Goal: Task Accomplishment & Management: Contribute content

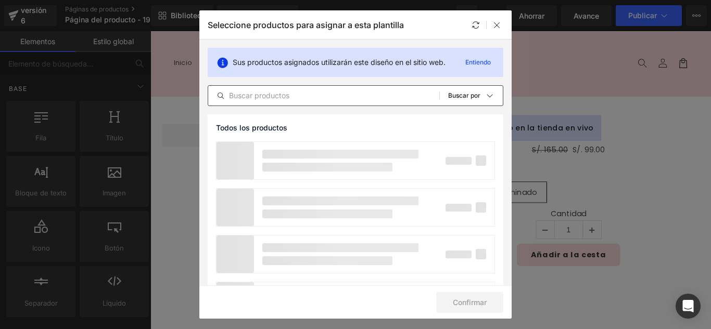
click at [337, 94] on input "text" at bounding box center [323, 96] width 231 height 12
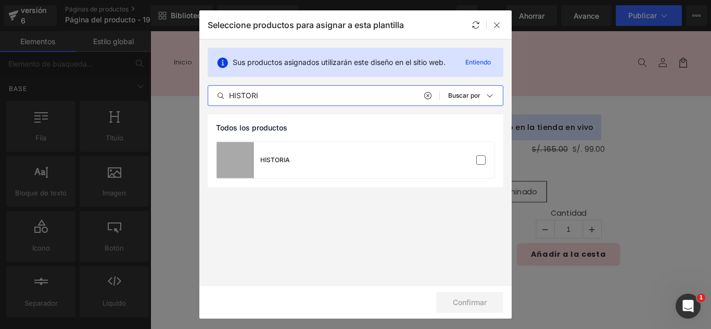
type input "HISTORI"
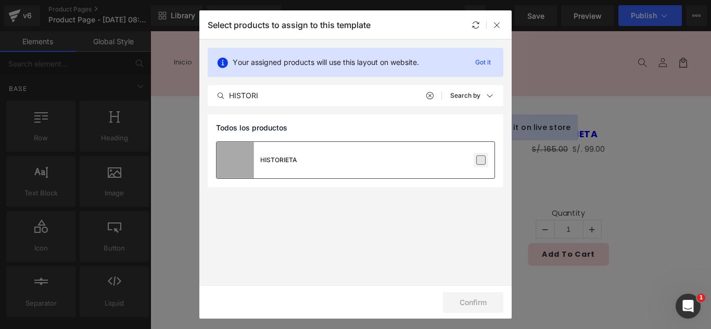
click at [479, 152] on div "HISTORIETA" at bounding box center [356, 160] width 278 height 36
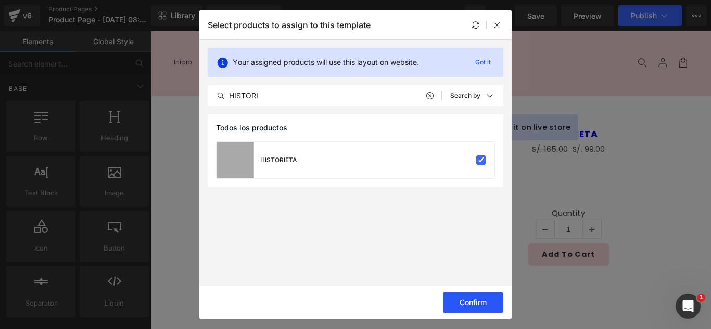
click at [476, 300] on button "Confirm" at bounding box center [473, 302] width 60 height 21
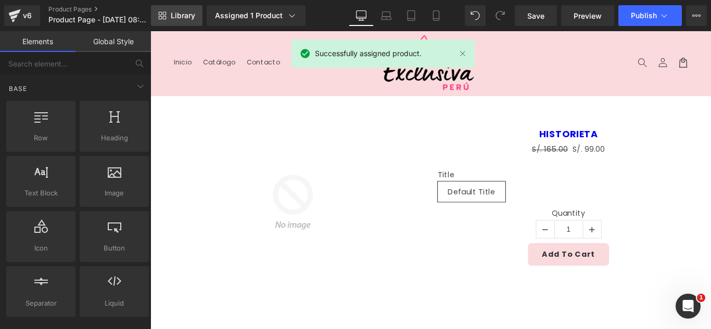
click at [175, 15] on span "Library" at bounding box center [183, 15] width 24 height 9
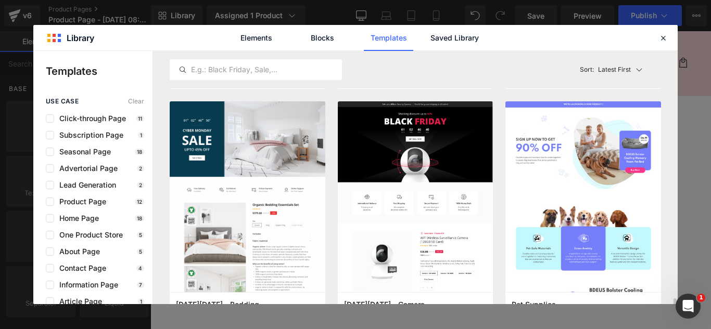
scroll to position [2654, 0]
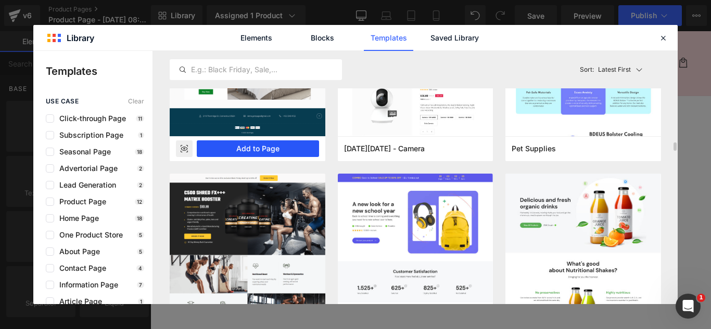
click at [276, 153] on button "Add to Page" at bounding box center [258, 149] width 122 height 17
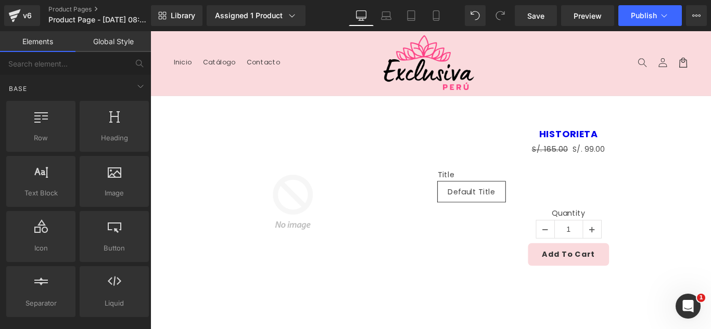
click at [291, 168] on img at bounding box center [310, 223] width 176 height 176
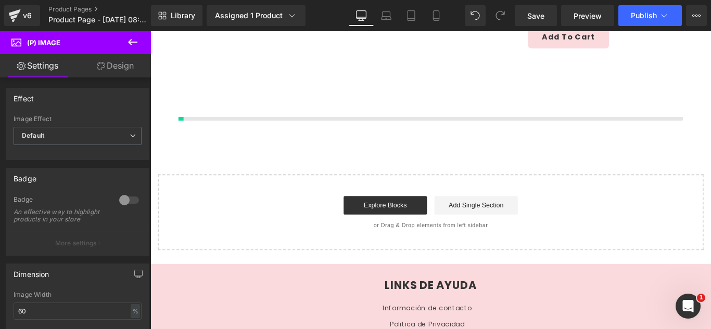
scroll to position [247, 0]
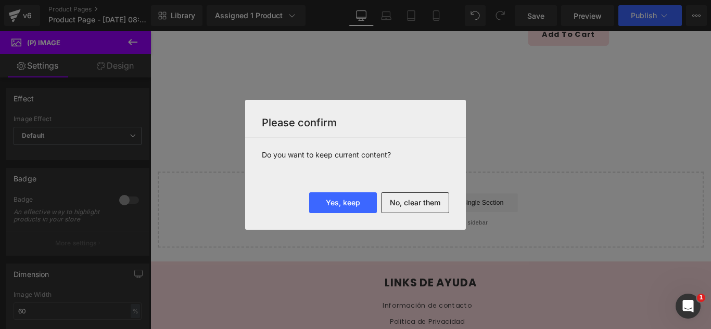
click at [407, 213] on div "Yes, keep No, clear them" at bounding box center [355, 211] width 221 height 37
click at [432, 207] on button "No, clear them" at bounding box center [415, 203] width 68 height 21
click at [0, 0] on div "Loading Product" at bounding box center [0, 0] width 0 height 0
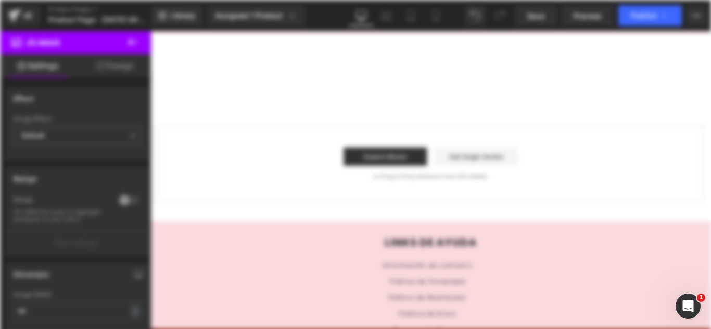
scroll to position [0, 0]
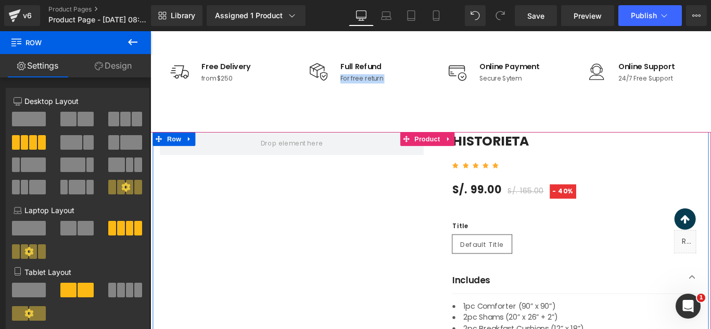
click at [193, 153] on icon at bounding box center [194, 152] width 2 height 5
click at [218, 152] on icon at bounding box center [221, 152] width 7 height 7
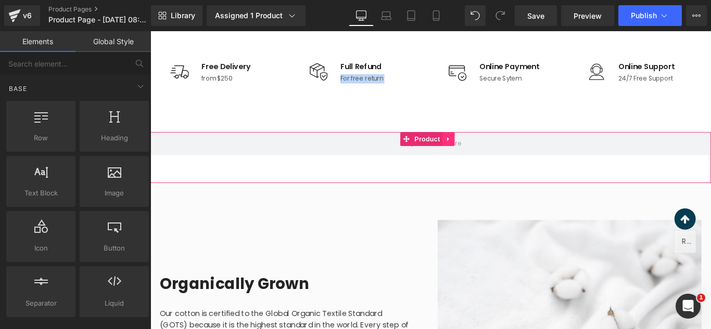
click at [483, 152] on icon at bounding box center [484, 152] width 2 height 5
click at [489, 151] on icon at bounding box center [491, 152] width 7 height 7
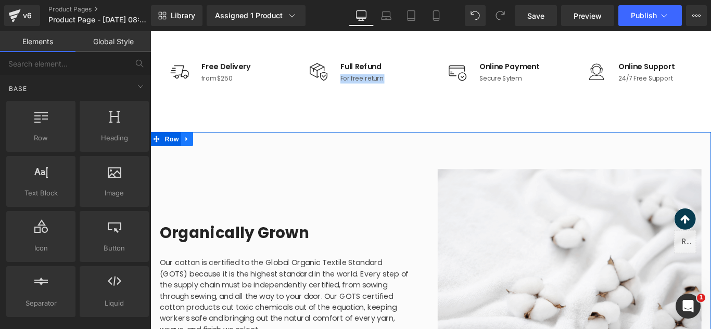
click at [185, 157] on link at bounding box center [192, 153] width 14 height 16
click at [217, 152] on icon at bounding box center [218, 152] width 7 height 7
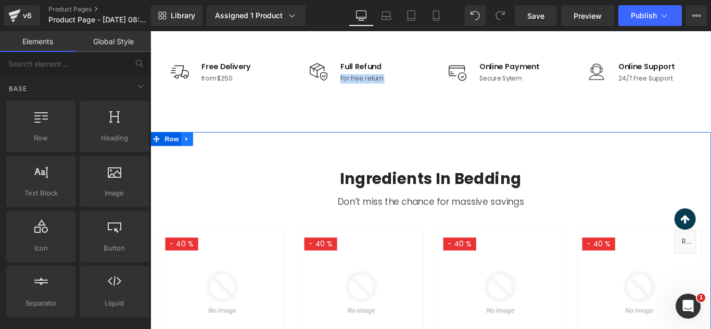
click at [192, 156] on link at bounding box center [192, 153] width 14 height 16
click at [215, 152] on icon at bounding box center [218, 153] width 7 height 8
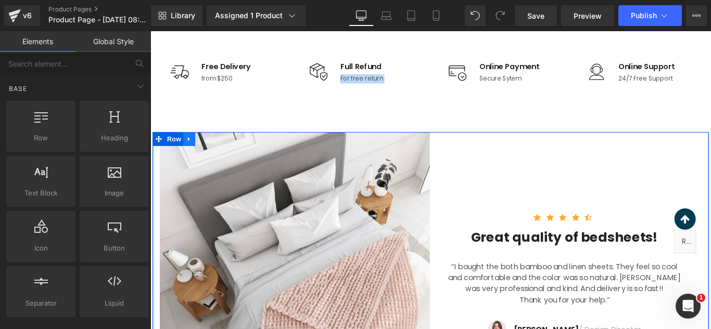
click at [194, 152] on icon at bounding box center [193, 153] width 7 height 8
click at [218, 150] on icon at bounding box center [221, 152] width 7 height 7
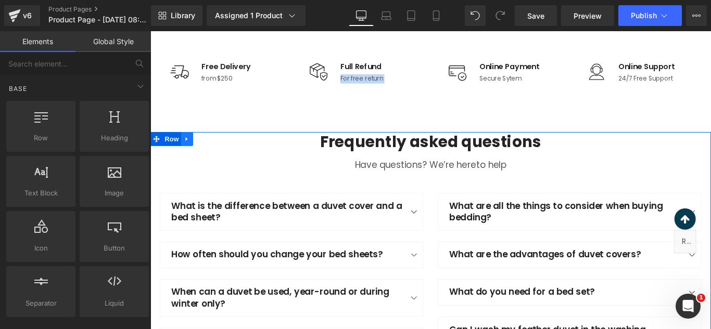
click at [190, 151] on icon at bounding box center [191, 152] width 2 height 5
click at [215, 150] on icon at bounding box center [218, 152] width 7 height 7
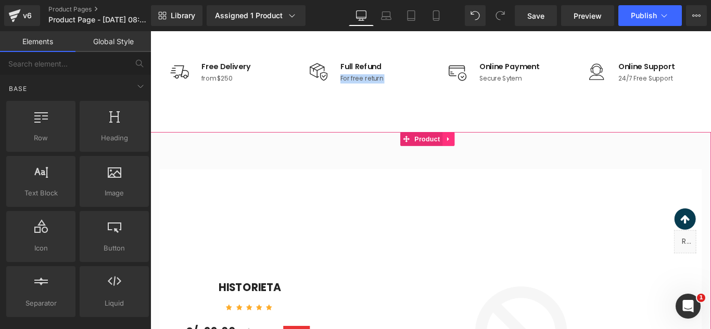
click at [483, 158] on link at bounding box center [485, 153] width 14 height 16
click at [489, 155] on icon at bounding box center [491, 152] width 7 height 7
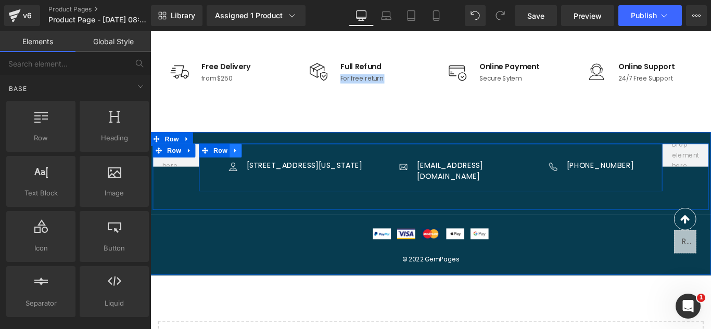
click at [243, 167] on icon at bounding box center [246, 166] width 7 height 8
click at [270, 167] on icon at bounding box center [273, 165] width 7 height 7
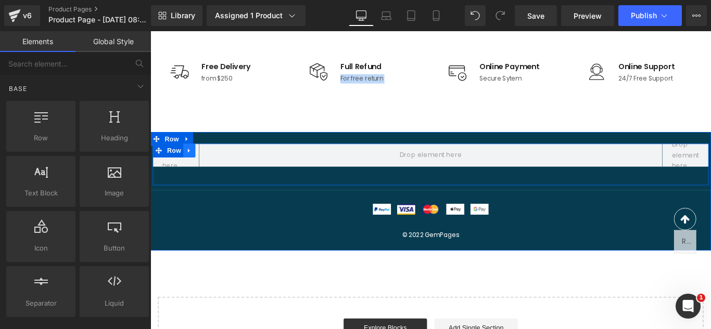
click at [195, 167] on link at bounding box center [194, 166] width 14 height 16
click at [218, 164] on icon at bounding box center [221, 165] width 7 height 7
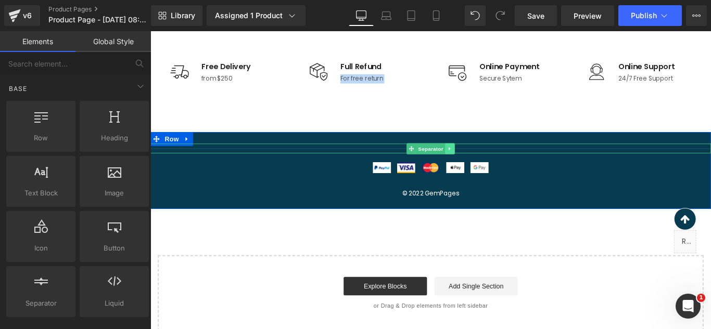
click at [484, 166] on icon at bounding box center [487, 163] width 6 height 6
click at [487, 166] on link at bounding box center [492, 163] width 11 height 12
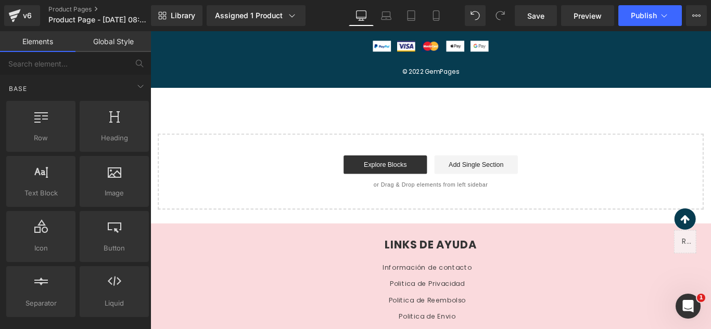
scroll to position [478, 0]
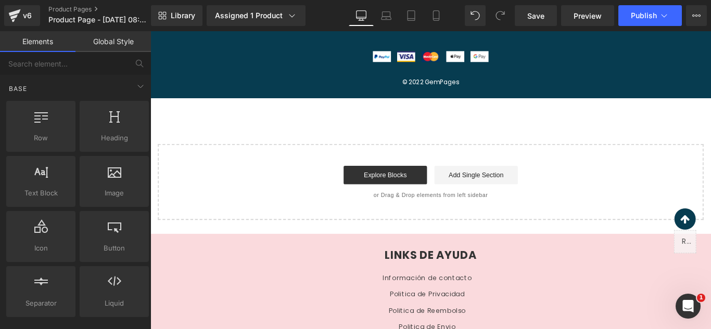
click at [630, 193] on div "Explore Blocks Add Single Section" at bounding box center [465, 193] width 580 height 21
click at [631, 194] on div "Explore Blocks Add Single Section" at bounding box center [465, 193] width 580 height 21
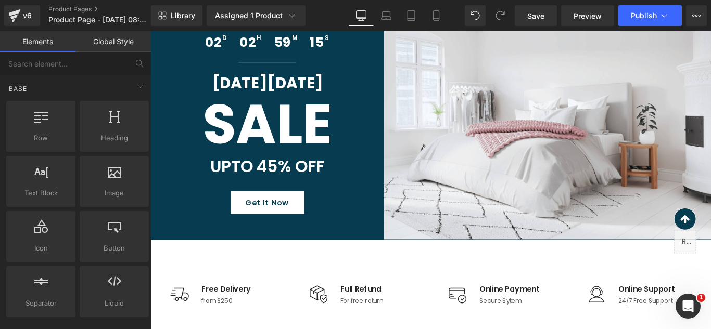
scroll to position [0, 0]
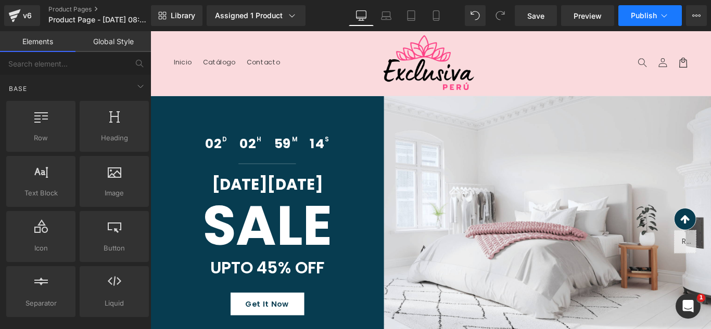
click at [656, 18] on span "Publish" at bounding box center [644, 15] width 26 height 8
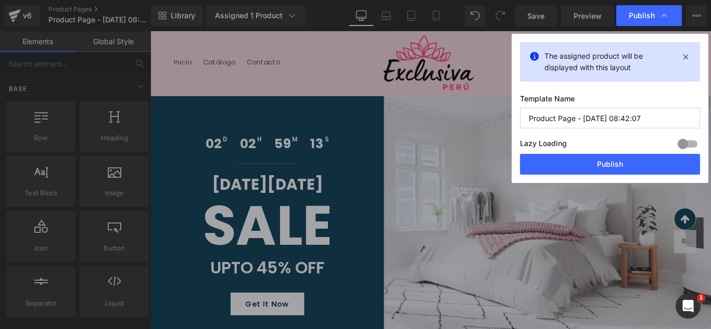
click at [668, 118] on input "Product Page - Sep 19, 08:42:07" at bounding box center [610, 118] width 180 height 21
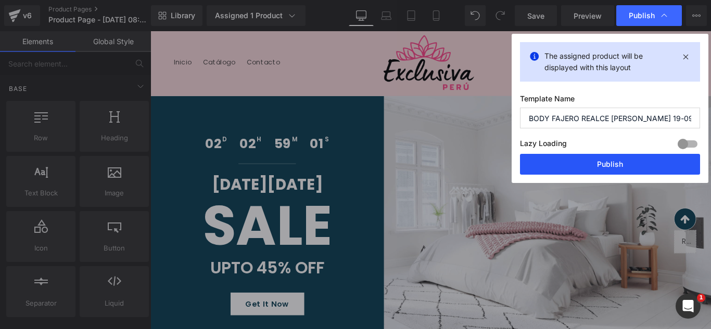
type input "BODY FAJERO REALCE DE BUSTO 19-09"
click at [626, 172] on button "Publish" at bounding box center [610, 164] width 180 height 21
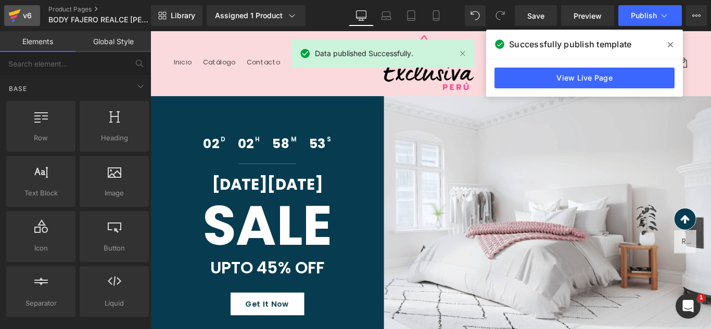
click at [30, 14] on div "v6" at bounding box center [27, 16] width 13 height 14
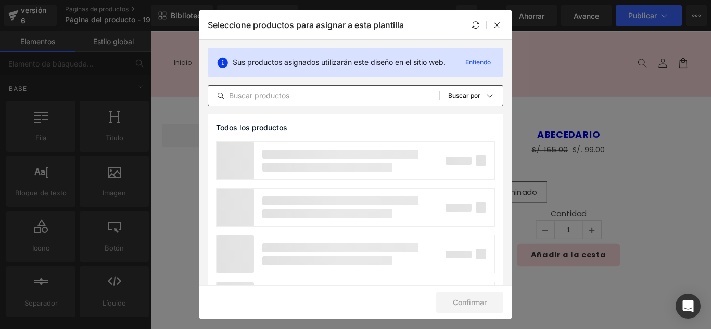
click at [301, 88] on div "Todos los productos Colecciones de Shopify Plantillas de productos Colecciones …" at bounding box center [356, 95] width 296 height 21
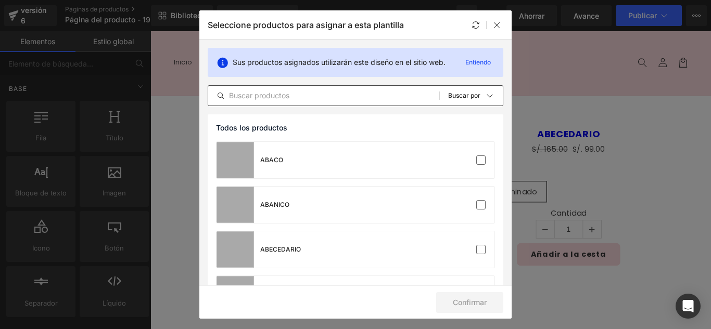
click at [302, 91] on input "text" at bounding box center [323, 96] width 231 height 12
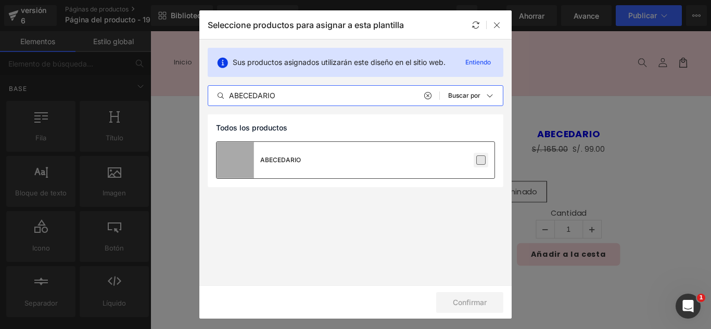
type input "ABECEDARIO"
click at [482, 160] on label at bounding box center [480, 160] width 9 height 9
click at [481, 160] on input "checkbox" at bounding box center [481, 160] width 0 height 0
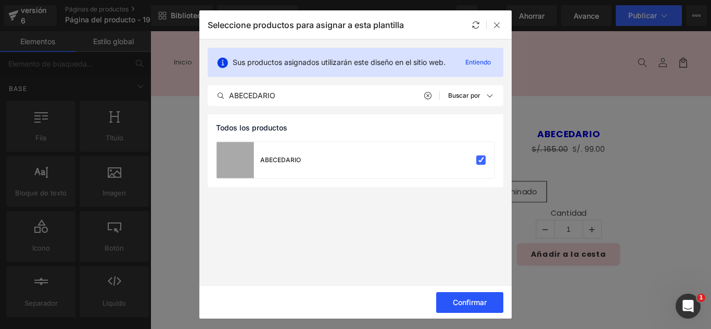
click at [476, 301] on font "Confirmar" at bounding box center [470, 302] width 34 height 9
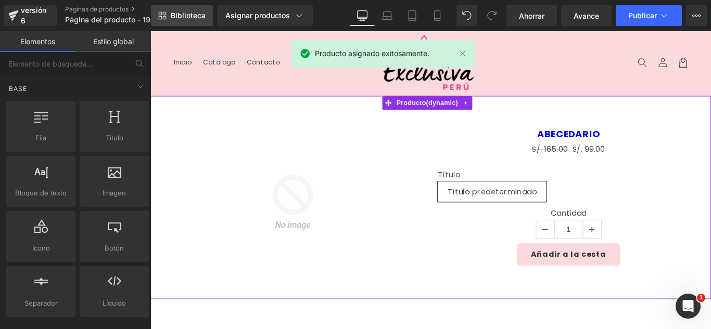
click at [194, 18] on font "Biblioteca" at bounding box center [188, 15] width 35 height 9
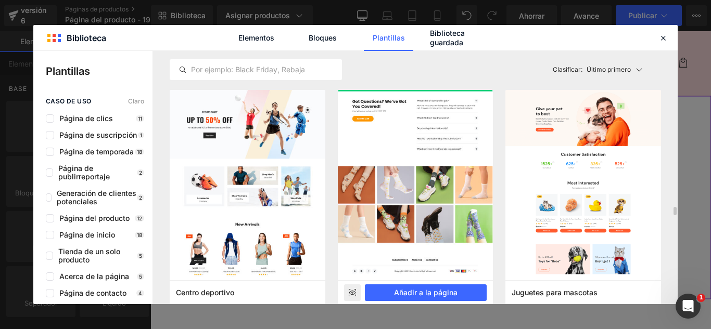
scroll to position [3019, 0]
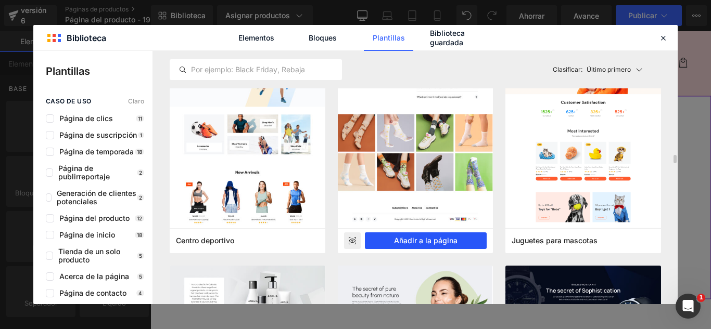
click at [446, 243] on font "Añadir a la página" at bounding box center [425, 240] width 63 height 9
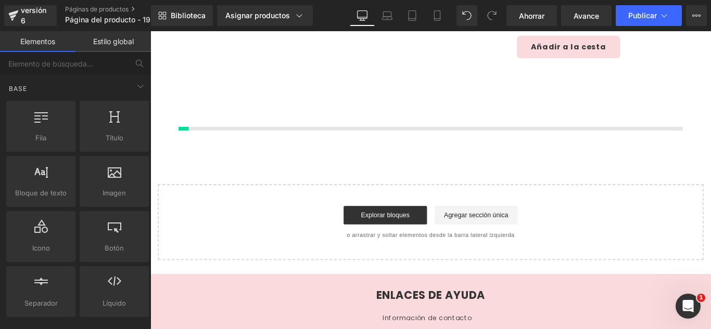
scroll to position [247, 0]
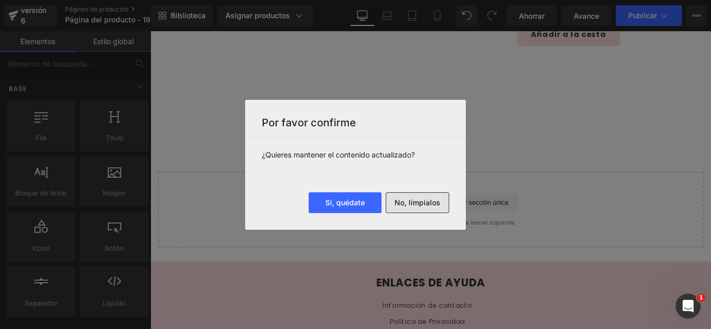
click at [417, 203] on font "No, límpialos" at bounding box center [417, 202] width 46 height 9
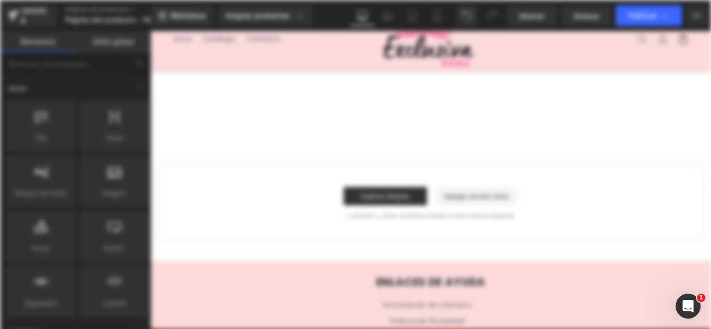
scroll to position [0, 0]
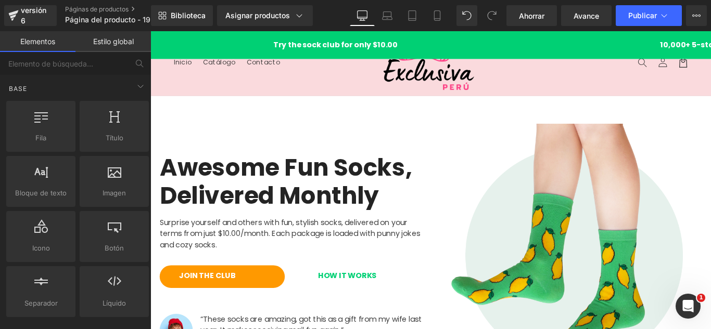
click at [221, 90] on header "Menú Inicio Catálogo Contacto Iniciar sesión Inicio Catálogo Contacto Búsqueda" at bounding box center [465, 67] width 630 height 72
click at [195, 83] on header "Menú Inicio Catálogo Contacto Iniciar sesión Inicio Catálogo Contacto Búsqueda" at bounding box center [465, 67] width 630 height 72
click at [316, 82] on header "Menú Inicio Catálogo Contacto Iniciar sesión Inicio Catálogo Contacto Búsqueda" at bounding box center [465, 67] width 630 height 72
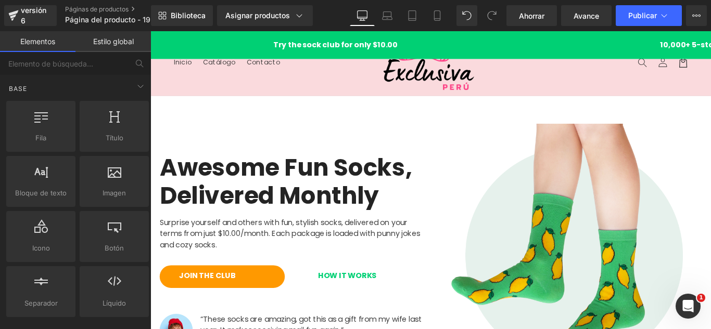
drag, startPoint x: 208, startPoint y: 43, endPoint x: 167, endPoint y: 39, distance: 41.8
click at [176, 37] on div "Try the sock club for only $10.00 10,000+ 5-star Reviews Free shipping on order…" at bounding box center [465, 46] width 630 height 31
click at [163, 33] on div "Try the sock club for only $10.00 10,000+ 5-star Reviews Free shipping on order…" at bounding box center [465, 46] width 630 height 31
click at [200, 47] on div "Try the sock club for only $10.00 10,000+ 5-star Reviews Free shipping on order…" at bounding box center [465, 47] width 630 height 12
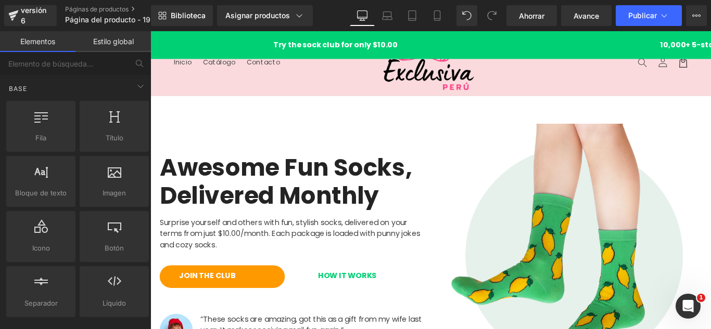
click at [303, 52] on div "Try the sock club for only $10.00 10,000+ 5-star Reviews Free shipping on order…" at bounding box center [465, 47] width 630 height 12
click at [306, 53] on div "Try the sock club for only $10.00 10,000+ 5-star Reviews Free shipping on order…" at bounding box center [465, 46] width 630 height 31
click at [315, 61] on div "Try the sock club for only $10.00 10,000+ 5-star Reviews Free shipping on order…" at bounding box center [465, 46] width 630 height 31
click at [350, 81] on header "Menú Inicio Catálogo Contacto Iniciar sesión Inicio Catálogo Contacto Búsqueda" at bounding box center [465, 67] width 630 height 72
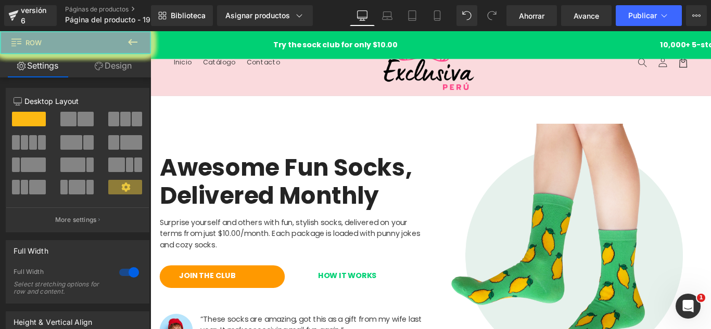
click at [246, 84] on header "Menú Inicio Catálogo Contacto Iniciar sesión Inicio Catálogo Contacto Búsqueda" at bounding box center [465, 67] width 630 height 72
click at [298, 48] on h1 "Try the sock club for only $10.00" at bounding box center [355, 47] width 416 height 12
click at [331, 82] on header "Menú Inicio Catálogo Contacto Iniciar sesión Inicio Catálogo Contacto Búsqueda" at bounding box center [465, 67] width 630 height 72
click at [333, 84] on header "Menú Inicio Catálogo Contacto Iniciar sesión Inicio Catálogo Contacto Búsqueda" at bounding box center [465, 67] width 630 height 72
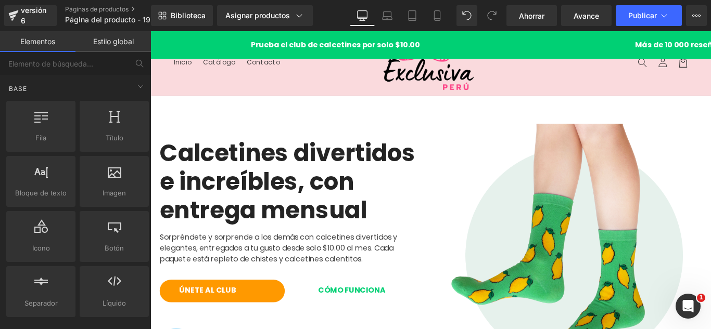
drag, startPoint x: 329, startPoint y: 94, endPoint x: 383, endPoint y: 139, distance: 70.9
click at [330, 95] on header "Menú Inicio Catálogo Contacto Iniciar sesión Inicio Catálogo Contacto Búsqueda" at bounding box center [465, 67] width 630 height 72
click at [372, 144] on div "Calcetines divertidos e increíbles, con entrega mensual Título Sorpréndete y so…" at bounding box center [309, 283] width 312 height 297
click at [376, 142] on div "Calcetines divertidos e increíbles, con entrega mensual Título Sorpréndete y so…" at bounding box center [309, 283] width 312 height 297
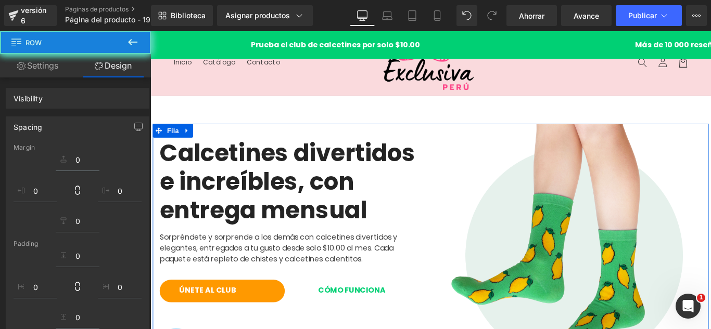
click at [190, 143] on icon at bounding box center [191, 143] width 7 height 8
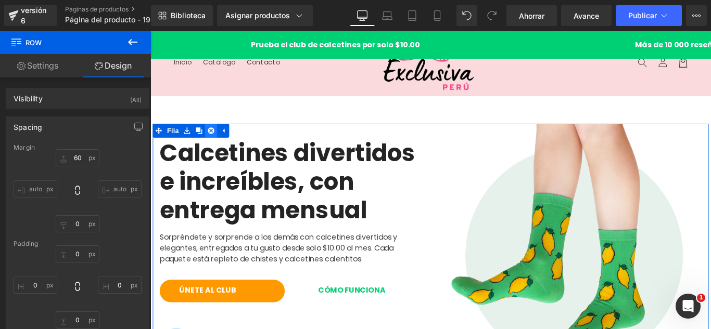
click at [217, 146] on icon at bounding box center [218, 142] width 7 height 7
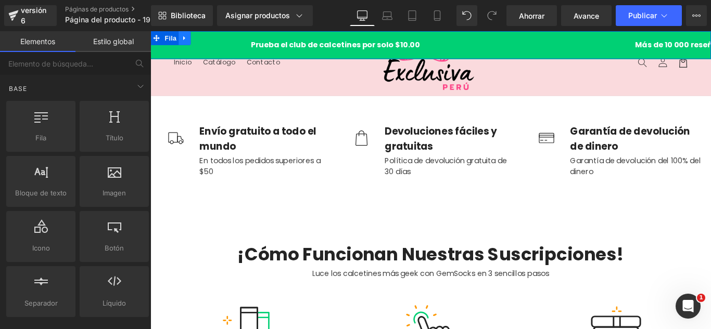
click at [187, 38] on icon at bounding box center [188, 39] width 2 height 5
click at [213, 38] on icon at bounding box center [215, 38] width 7 height 7
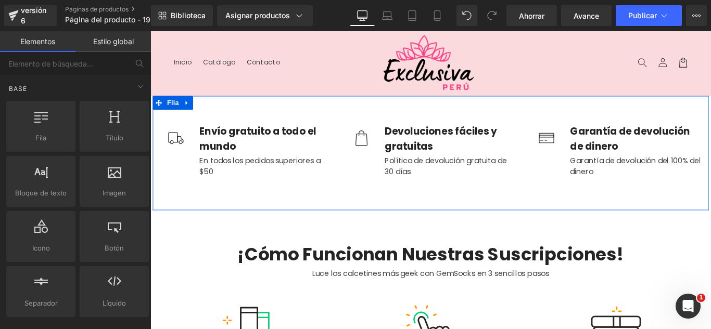
click at [189, 114] on icon at bounding box center [191, 112] width 7 height 8
click at [212, 110] on link at bounding box center [219, 112] width 14 height 16
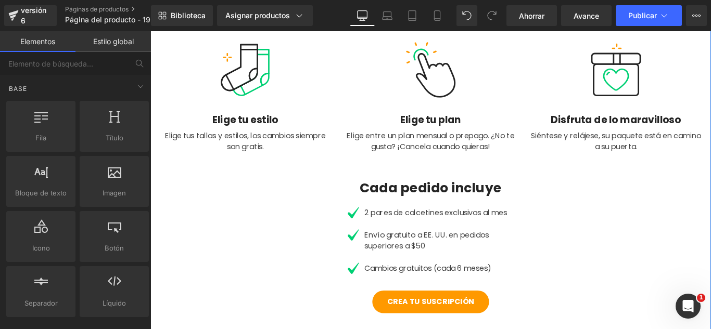
scroll to position [156, 0]
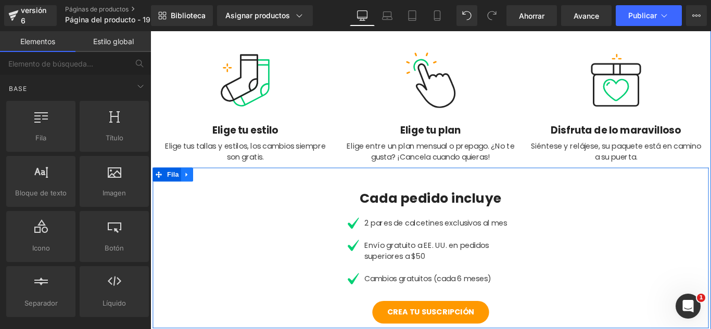
click at [188, 189] on icon at bounding box center [191, 193] width 7 height 8
click at [212, 192] on link at bounding box center [219, 193] width 14 height 16
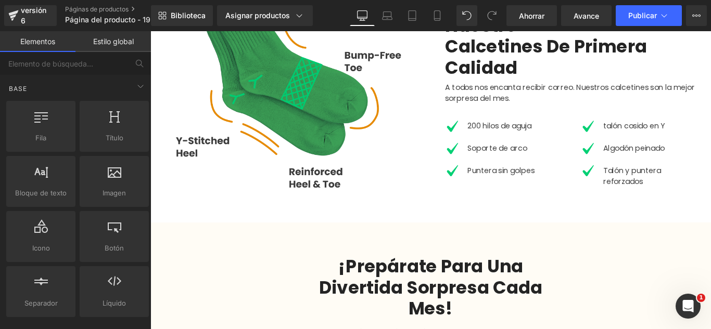
scroll to position [520, 0]
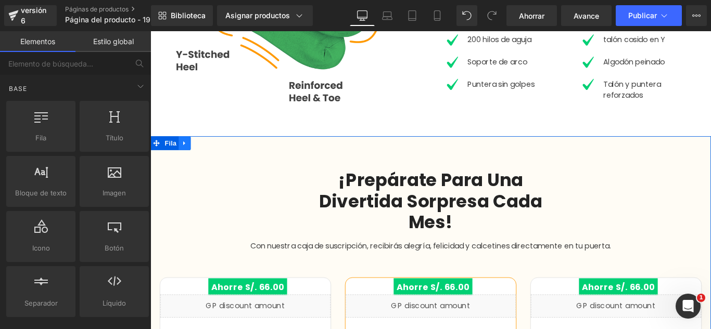
click at [186, 158] on icon at bounding box center [188, 158] width 7 height 8
click at [218, 155] on link at bounding box center [216, 157] width 14 height 16
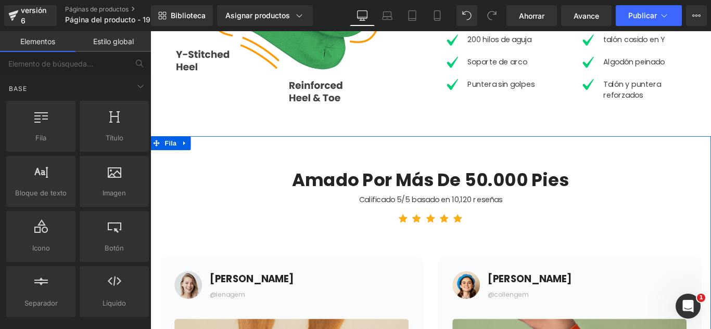
drag, startPoint x: 187, startPoint y: 157, endPoint x: 197, endPoint y: 157, distance: 9.4
click at [188, 157] on icon at bounding box center [188, 158] width 7 height 8
click at [212, 156] on icon at bounding box center [215, 157] width 7 height 7
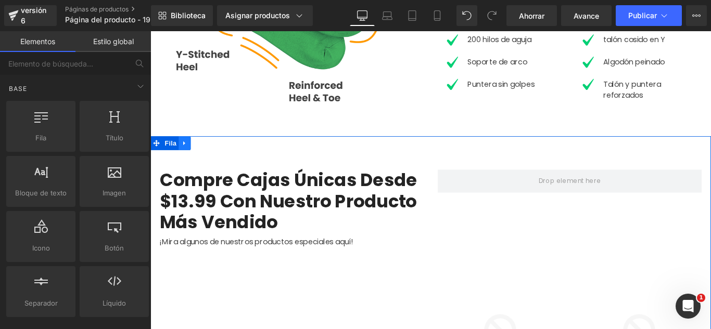
click at [187, 156] on icon at bounding box center [188, 158] width 7 height 8
click at [212, 156] on icon at bounding box center [215, 158] width 7 height 8
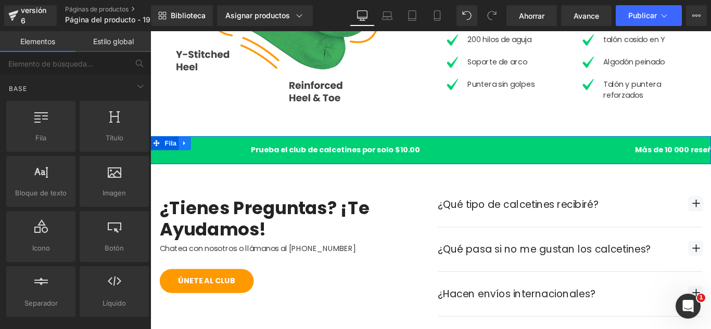
click at [185, 155] on icon at bounding box center [188, 158] width 7 height 8
click at [150, 31] on icon at bounding box center [150, 31] width 0 height 0
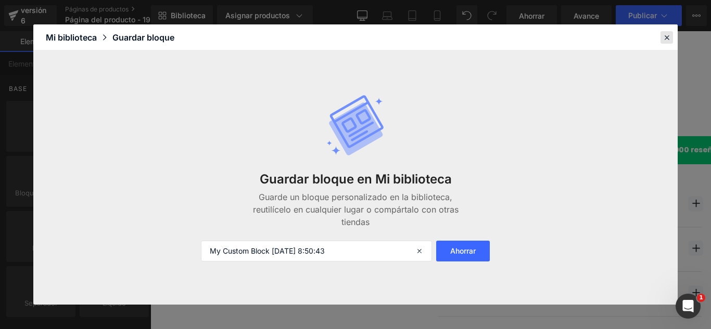
click at [665, 41] on icon at bounding box center [666, 37] width 9 height 9
drag, startPoint x: 815, startPoint y: 72, endPoint x: 153, endPoint y: 188, distance: 672.1
click at [710, 42] on div "Imagen talón cosido en Y Bloque de texto Imagen Algodón peinado Bloque de texto…" at bounding box center [698, 76] width 144 height 87
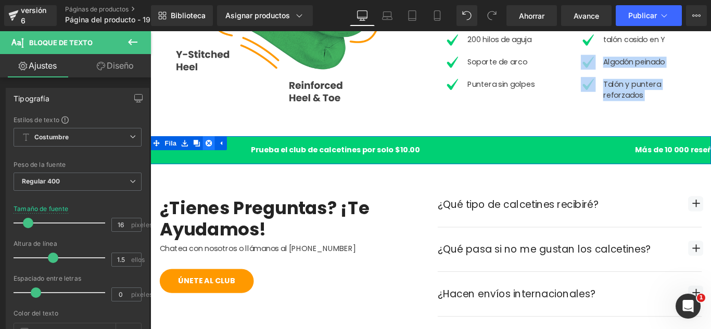
click at [212, 154] on icon at bounding box center [215, 158] width 7 height 8
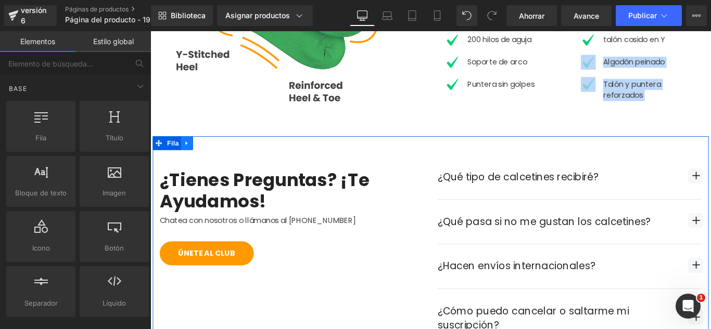
click at [191, 158] on icon at bounding box center [191, 158] width 7 height 8
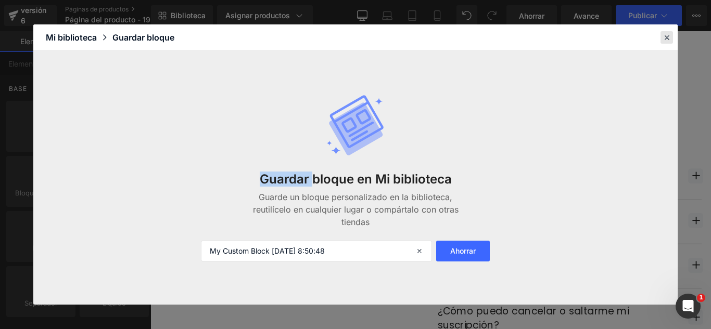
click at [666, 40] on icon at bounding box center [666, 37] width 9 height 9
click at [710, 41] on div "Imagen talón cosido en Y Bloque de texto Imagen Algodón peinado Bloque de texto…" at bounding box center [698, 76] width 144 height 87
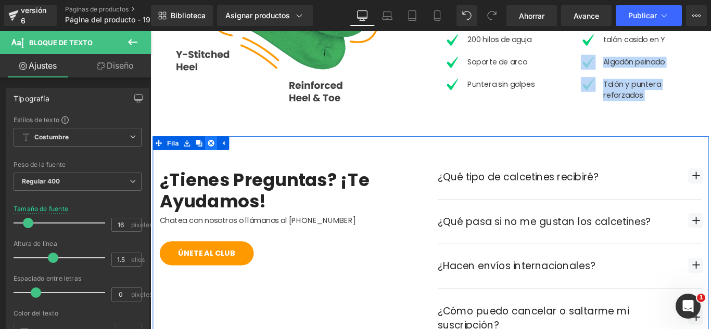
click at [216, 155] on icon at bounding box center [218, 157] width 7 height 7
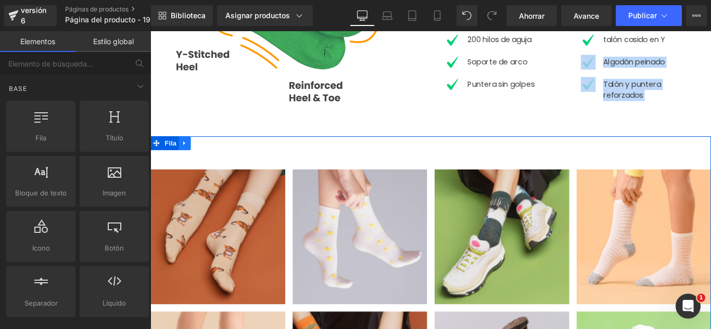
click at [187, 156] on icon at bounding box center [188, 157] width 2 height 5
click at [212, 156] on icon at bounding box center [215, 157] width 7 height 7
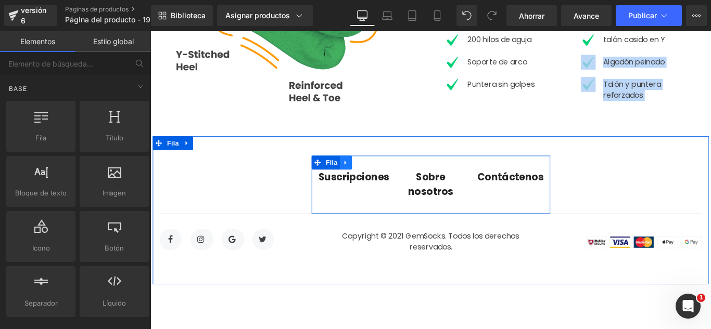
click at [366, 177] on icon at bounding box center [369, 179] width 7 height 8
click at [393, 177] on icon at bounding box center [396, 178] width 7 height 7
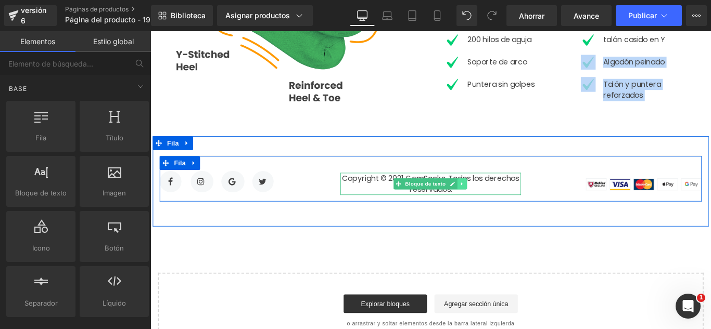
click at [498, 203] on icon at bounding box center [501, 203] width 6 height 6
click at [150, 31] on link at bounding box center [150, 31] width 0 height 0
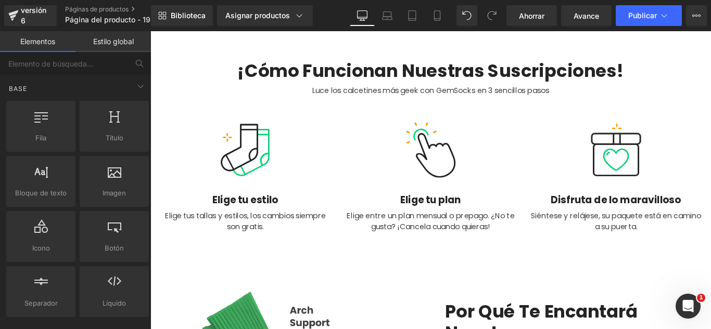
scroll to position [0, 0]
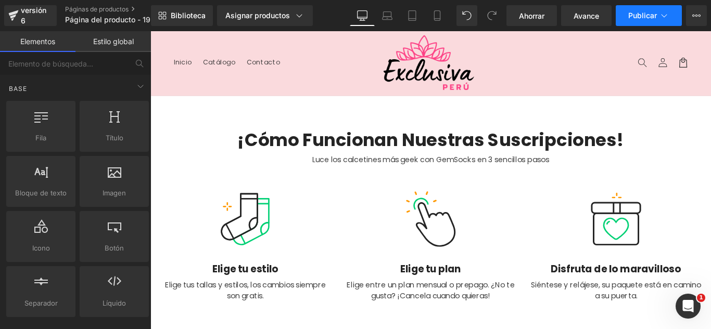
click at [655, 19] on font "Publicar" at bounding box center [642, 15] width 29 height 9
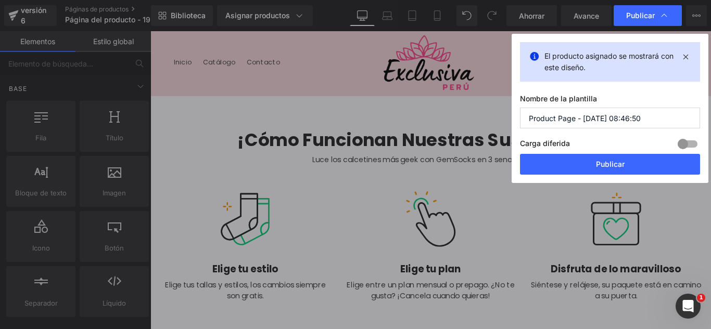
click at [645, 122] on input "Product Page - Sep 19, 08:46:50" at bounding box center [610, 118] width 180 height 21
click at [645, 121] on input "Product Page - Sep 19, 08:46:50" at bounding box center [610, 118] width 180 height 21
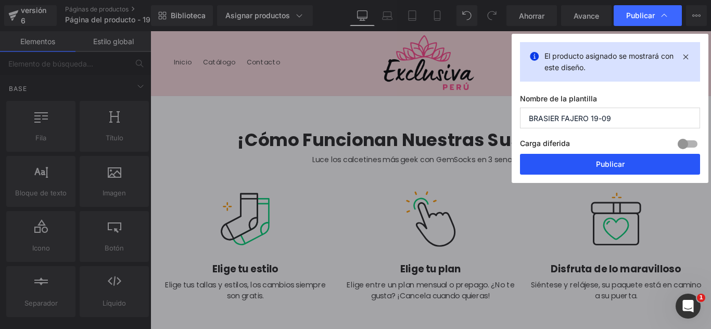
type input "BRASIER FAJERO 19-09"
click at [641, 157] on button "Publicar" at bounding box center [610, 164] width 180 height 21
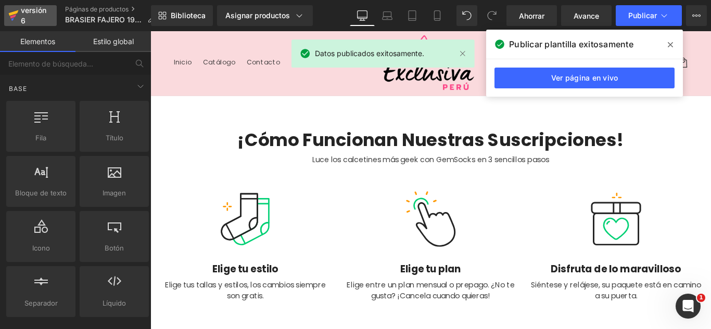
click at [26, 12] on font "versión 6" at bounding box center [34, 15] width 26 height 19
click at [27, 12] on font "versión 6" at bounding box center [34, 15] width 26 height 19
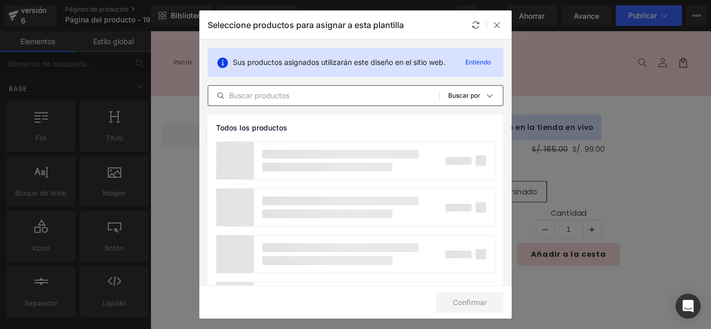
click at [314, 101] on input "text" at bounding box center [323, 96] width 231 height 12
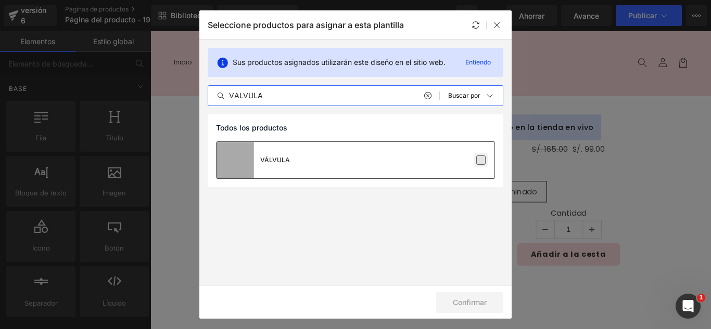
type input "VALVULA"
click at [483, 162] on label at bounding box center [480, 160] width 9 height 9
click at [481, 160] on input "checkbox" at bounding box center [481, 160] width 0 height 0
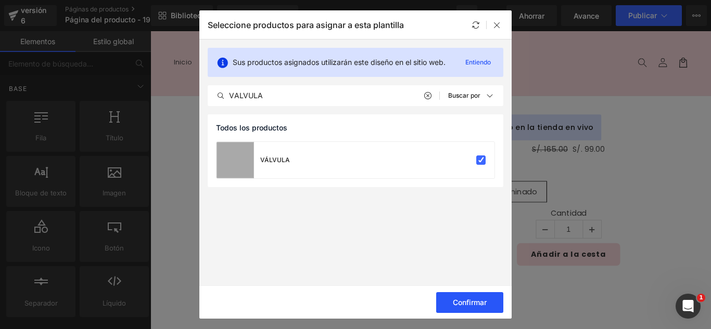
click at [470, 302] on font "Confirmar" at bounding box center [470, 302] width 34 height 9
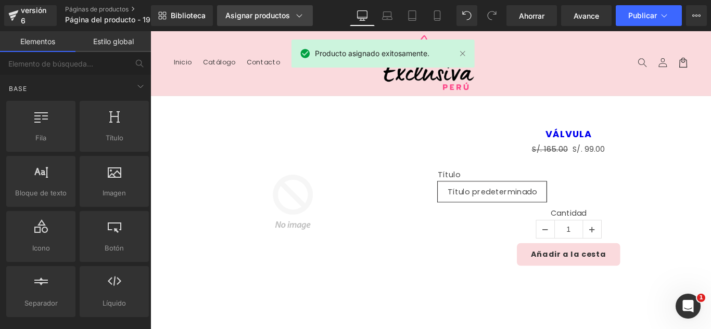
click at [282, 19] on font "Asignar productos" at bounding box center [257, 15] width 65 height 9
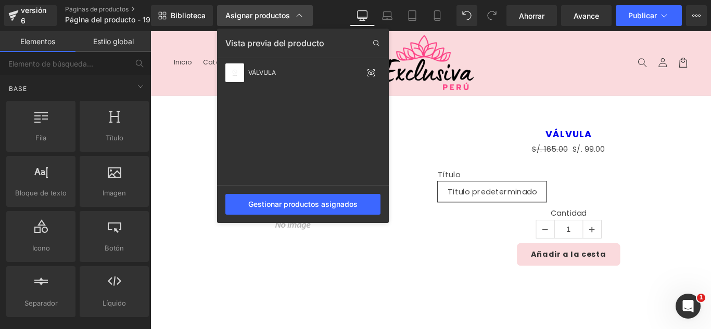
click at [282, 19] on font "Asignar productos" at bounding box center [257, 15] width 65 height 9
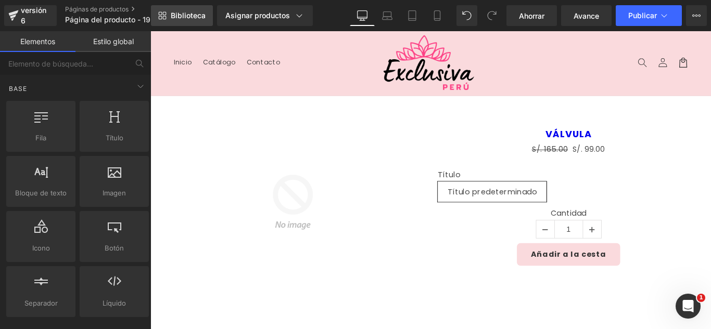
click at [196, 18] on font "Biblioteca" at bounding box center [188, 15] width 35 height 9
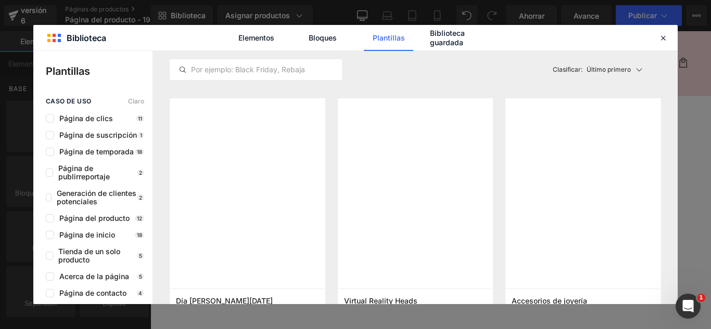
scroll to position [3799, 0]
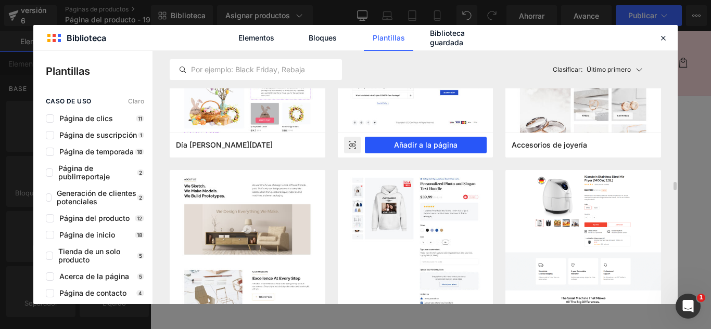
click at [445, 144] on font "Añadir a la página" at bounding box center [425, 145] width 63 height 9
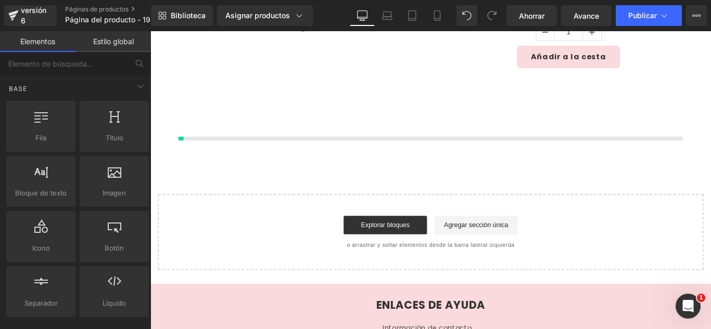
scroll to position [247, 0]
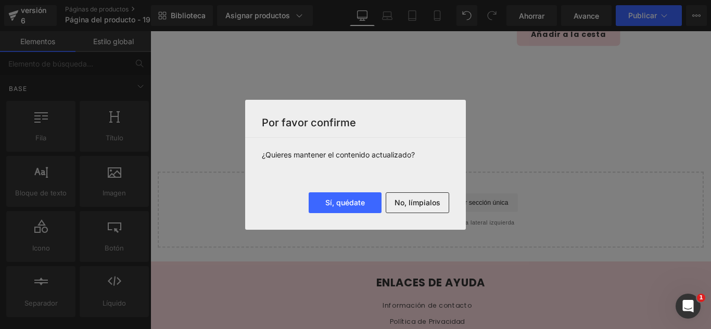
click at [430, 201] on font "No, límpialos" at bounding box center [417, 202] width 46 height 9
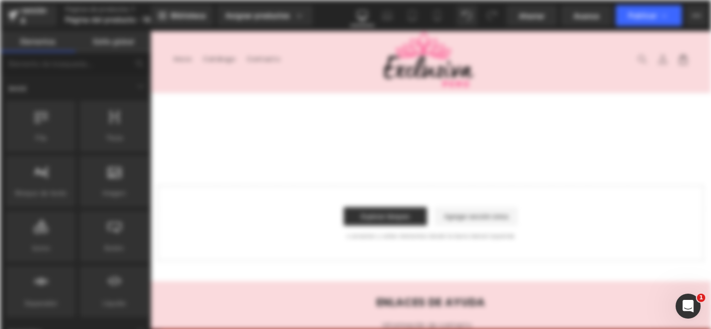
scroll to position [0, 0]
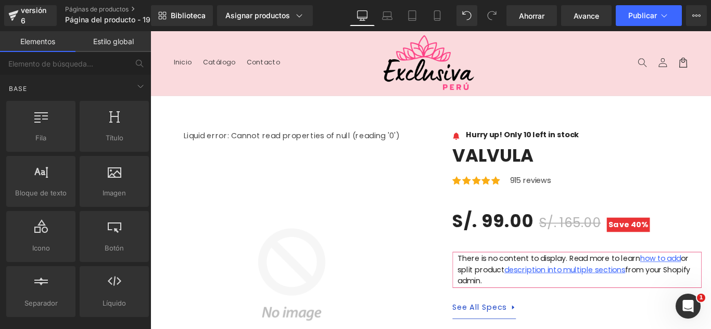
click at [330, 157] on img at bounding box center [309, 305] width 297 height 297
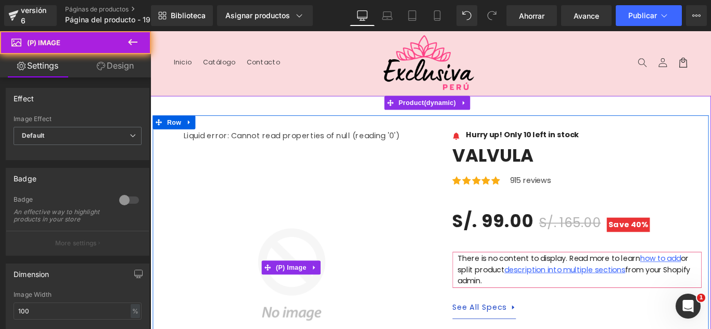
click at [330, 157] on img at bounding box center [309, 305] width 297 height 297
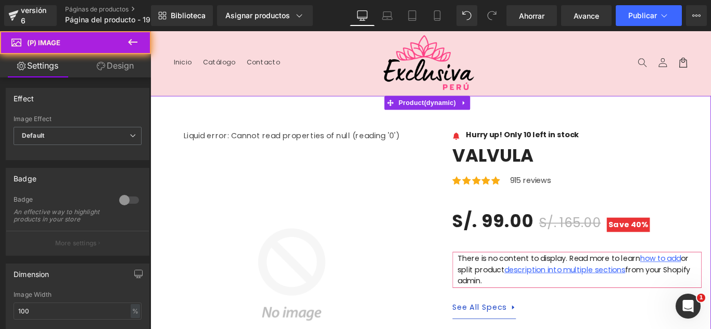
click at [505, 115] on icon at bounding box center [502, 112] width 7 height 8
click at [150, 31] on link at bounding box center [150, 31] width 0 height 0
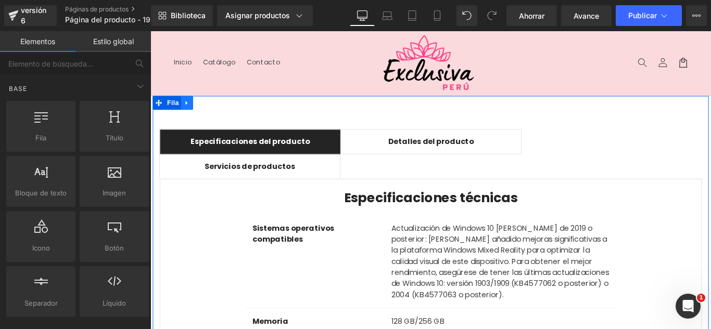
click at [190, 110] on icon at bounding box center [191, 112] width 7 height 8
click at [215, 111] on icon at bounding box center [218, 111] width 7 height 7
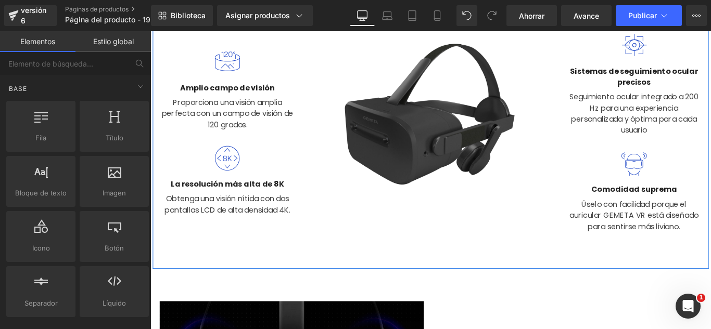
scroll to position [364, 0]
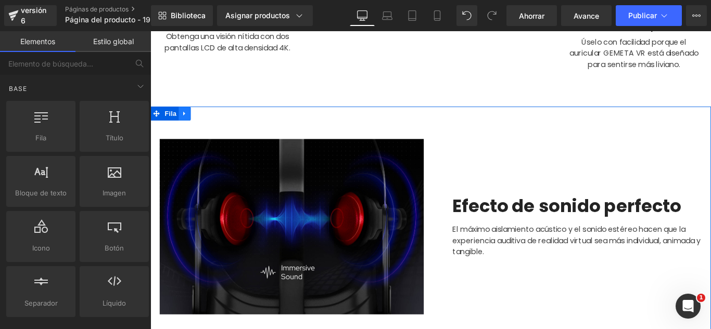
click at [187, 122] on icon at bounding box center [188, 124] width 7 height 8
click at [150, 31] on icon at bounding box center [150, 31] width 0 height 0
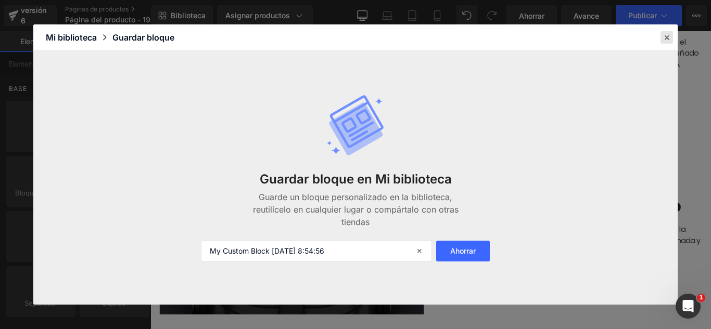
click at [665, 37] on icon at bounding box center [666, 37] width 9 height 9
click at [710, 37] on font "Úselo con facilidad porque el auricular GEMETA VR está diseñado para sentirse m…" at bounding box center [693, 55] width 145 height 37
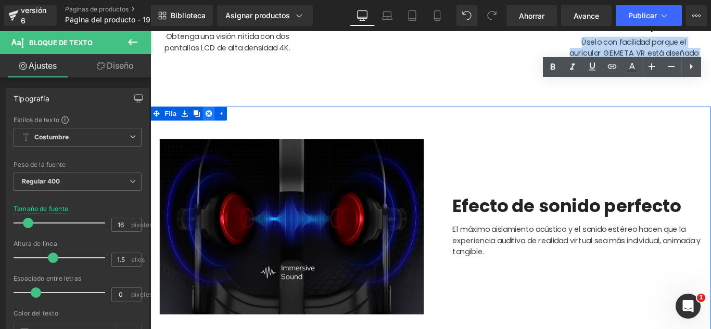
click at [211, 118] on link at bounding box center [216, 124] width 14 height 16
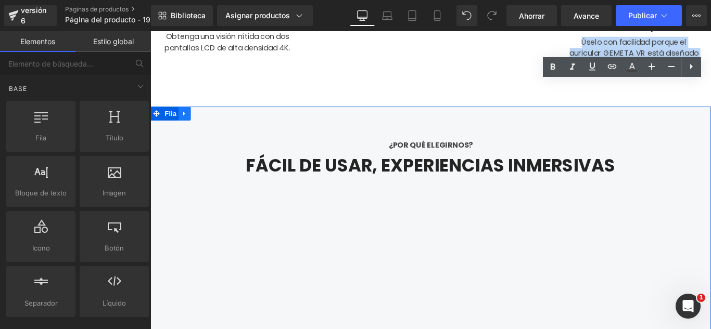
click at [187, 122] on icon at bounding box center [188, 124] width 7 height 8
click at [150, 31] on icon at bounding box center [150, 31] width 0 height 0
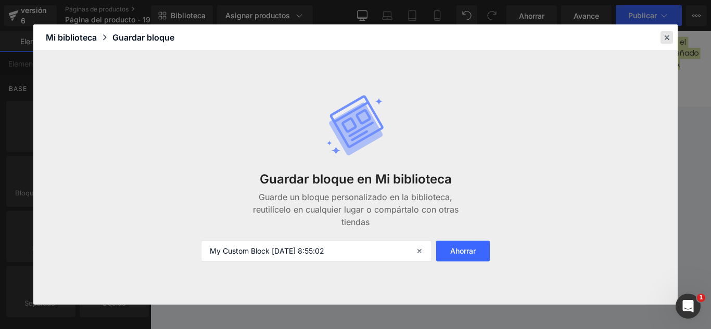
click at [664, 41] on icon at bounding box center [666, 37] width 9 height 9
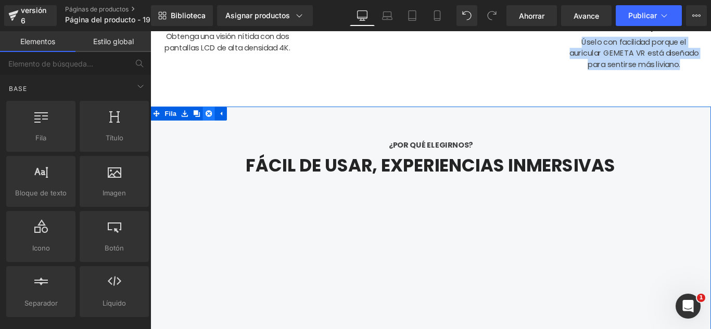
click at [212, 126] on link at bounding box center [216, 124] width 14 height 16
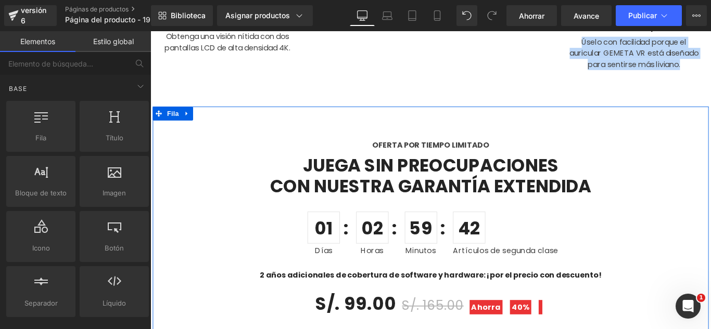
click at [188, 121] on icon at bounding box center [191, 124] width 7 height 8
click at [150, 31] on icon at bounding box center [150, 31] width 0 height 0
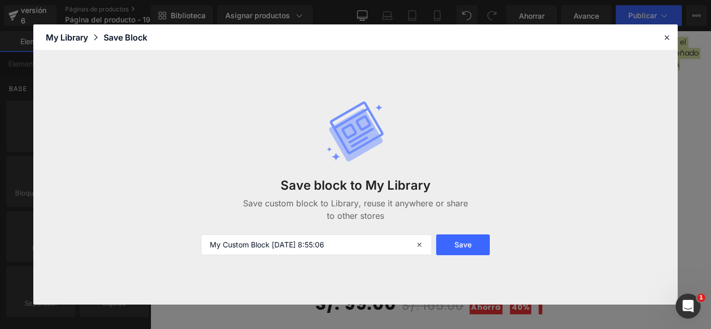
click at [207, 114] on div "Save block to My Library Save custom block to Library, reuse it anywhere or sha…" at bounding box center [356, 178] width 322 height 197
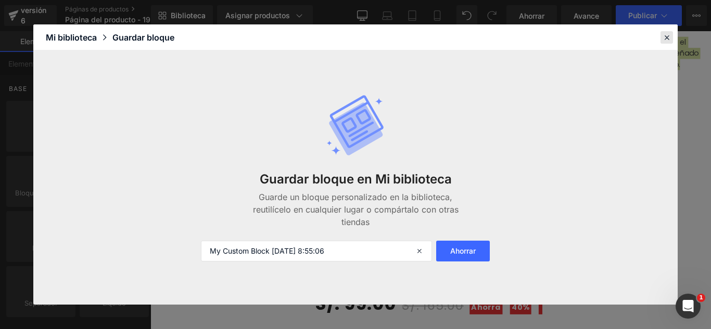
drag, startPoint x: 669, startPoint y: 39, endPoint x: 574, endPoint y: 8, distance: 100.1
click at [669, 39] on icon at bounding box center [666, 37] width 9 height 9
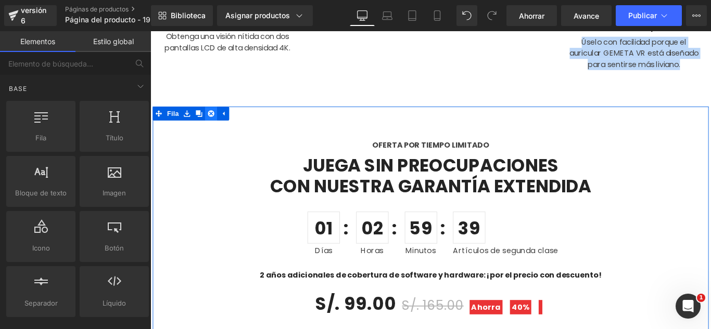
click at [215, 121] on icon at bounding box center [218, 123] width 7 height 7
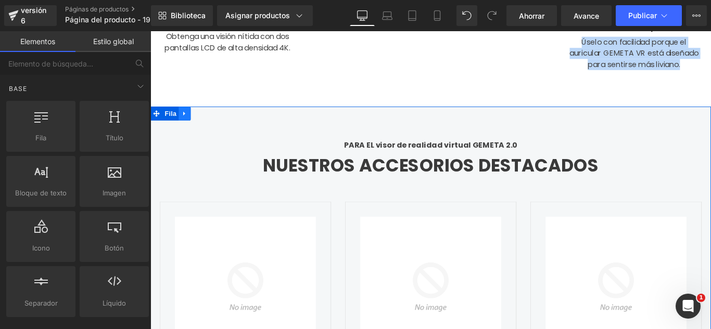
click at [187, 124] on icon at bounding box center [188, 124] width 7 height 8
click at [150, 31] on icon at bounding box center [150, 31] width 0 height 0
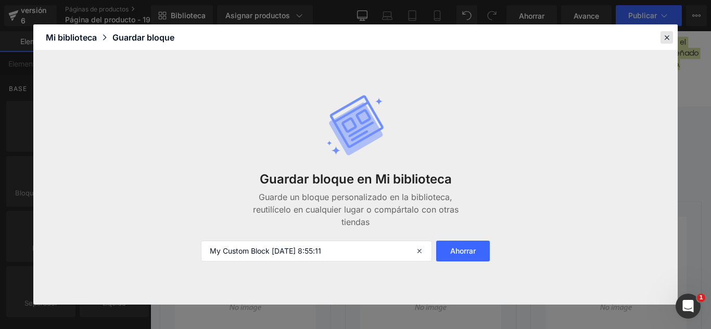
click at [663, 37] on icon at bounding box center [666, 37] width 9 height 9
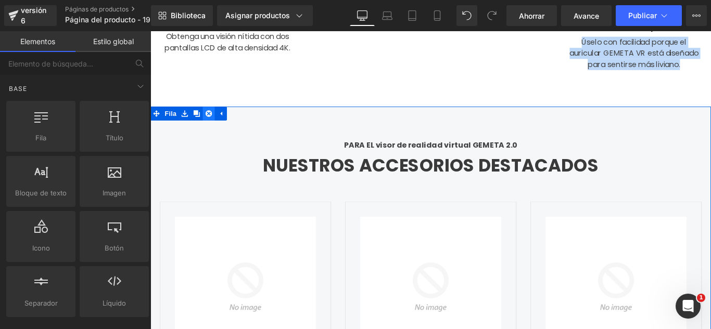
click at [212, 126] on icon at bounding box center [215, 123] width 7 height 7
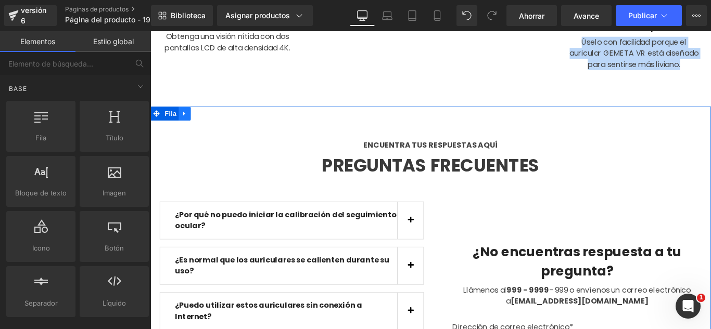
click at [185, 120] on icon at bounding box center [188, 124] width 7 height 8
click at [212, 124] on icon at bounding box center [215, 123] width 7 height 7
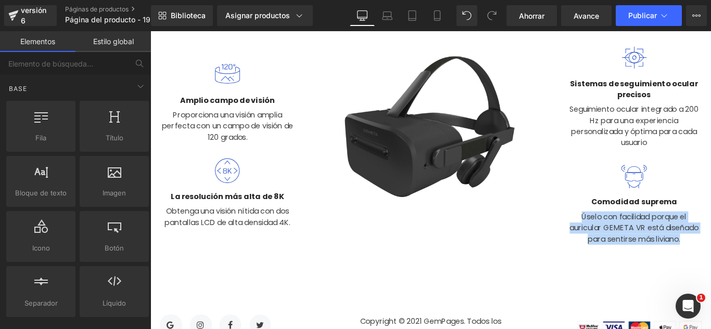
scroll to position [164, 0]
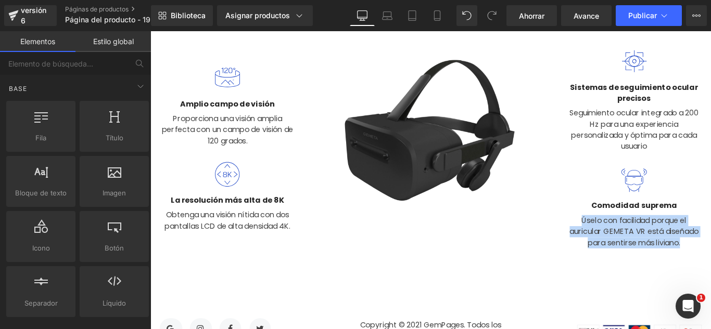
click at [600, 221] on img at bounding box center [465, 163] width 304 height 232
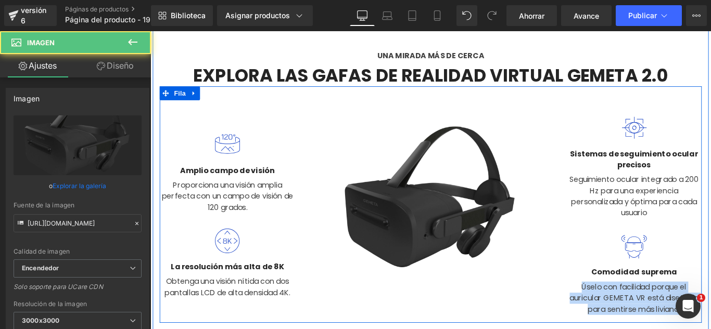
scroll to position [0, 0]
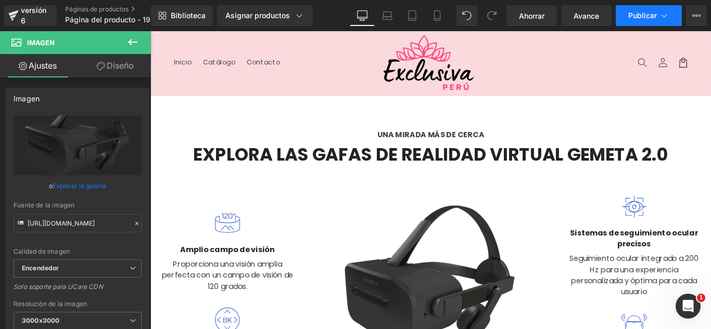
click at [666, 19] on icon at bounding box center [664, 15] width 10 height 10
click at [655, 20] on button "Publicar" at bounding box center [649, 15] width 66 height 21
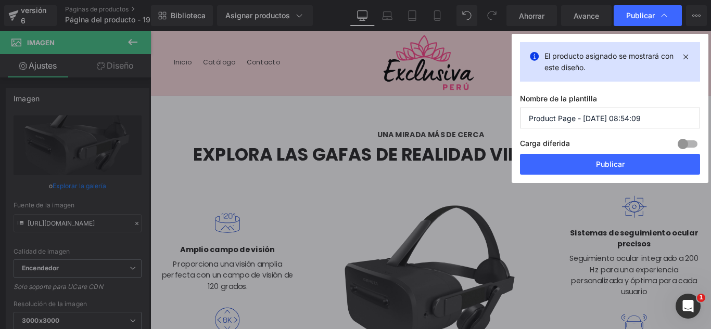
click at [639, 114] on input "Product Page - [DATE] 08:54:09" at bounding box center [610, 118] width 180 height 21
click at [640, 114] on input "Product Page - [DATE] 08:54:09" at bounding box center [610, 118] width 180 height 21
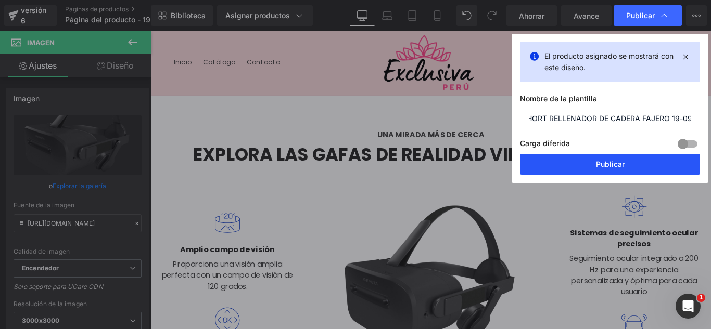
type input "SHORT RELLENADOR DE CADERA FAJERO 19-09"
drag, startPoint x: 664, startPoint y: 163, endPoint x: 555, endPoint y: 122, distance: 116.3
click at [664, 163] on button "Publicar" at bounding box center [610, 164] width 180 height 21
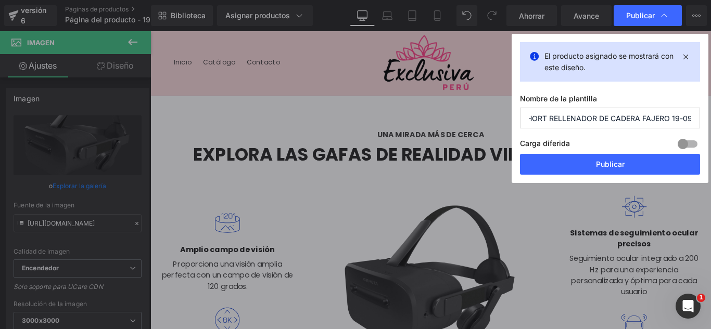
scroll to position [0, 0]
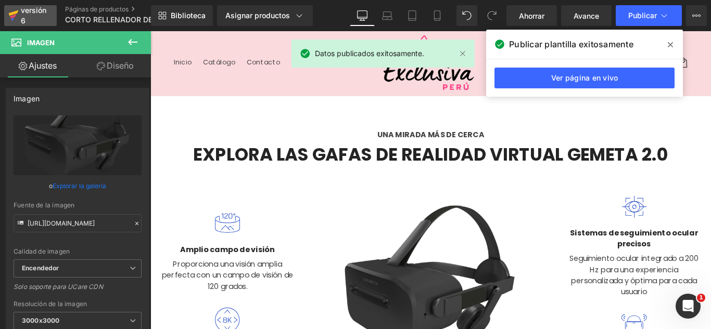
click at [22, 15] on div "versión 6" at bounding box center [35, 16] width 32 height 24
